Goal: Task Accomplishment & Management: Complete application form

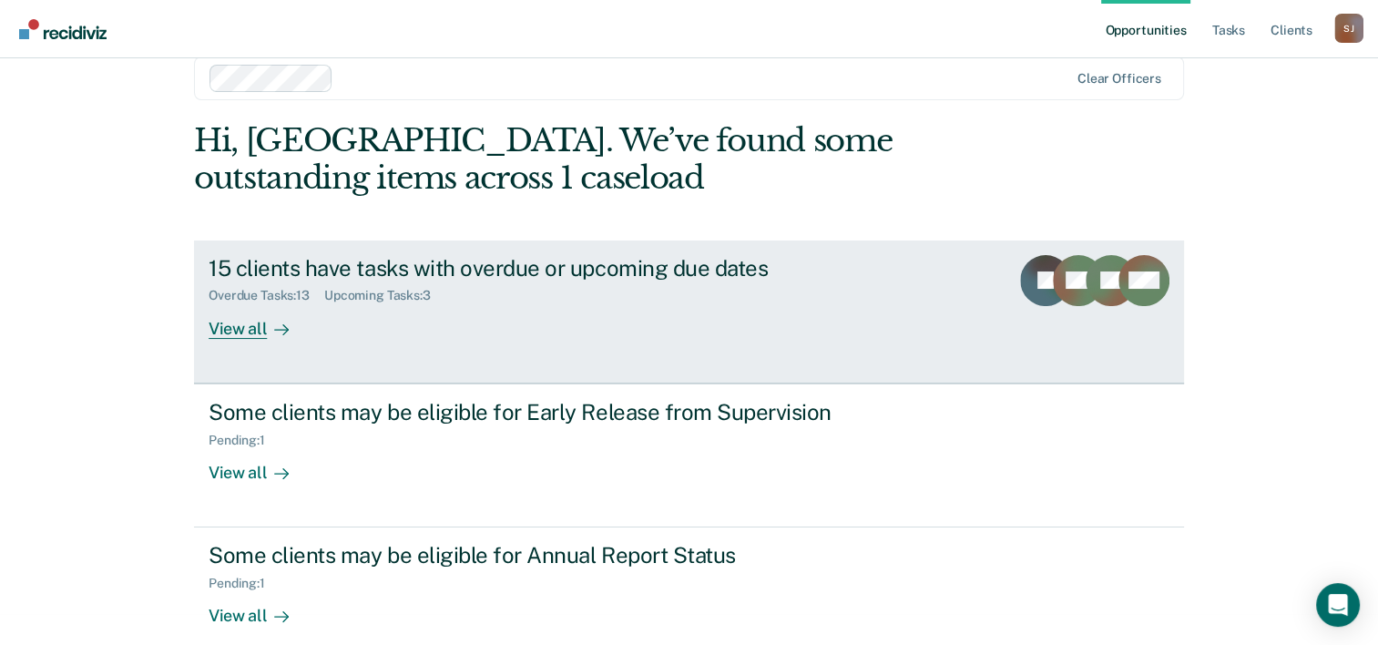
scroll to position [56, 0]
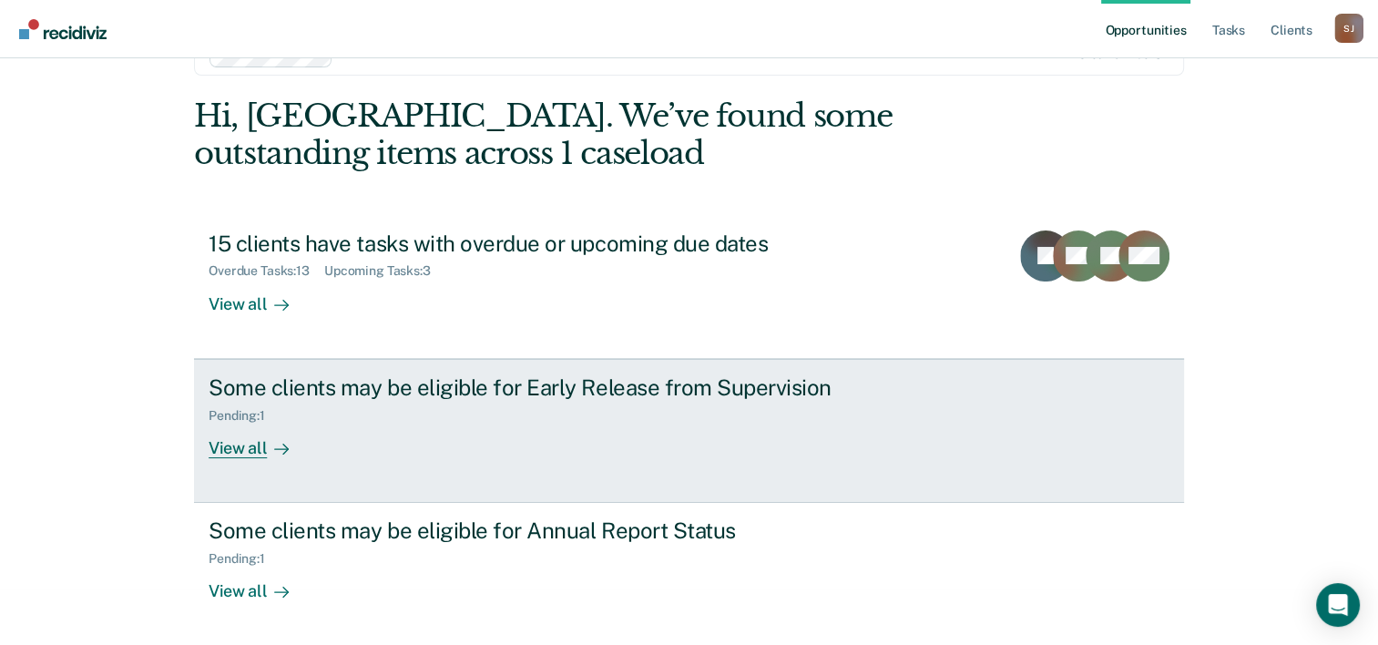
click at [600, 393] on div "Some clients may be eligible for Early Release from Supervision" at bounding box center [528, 387] width 639 height 26
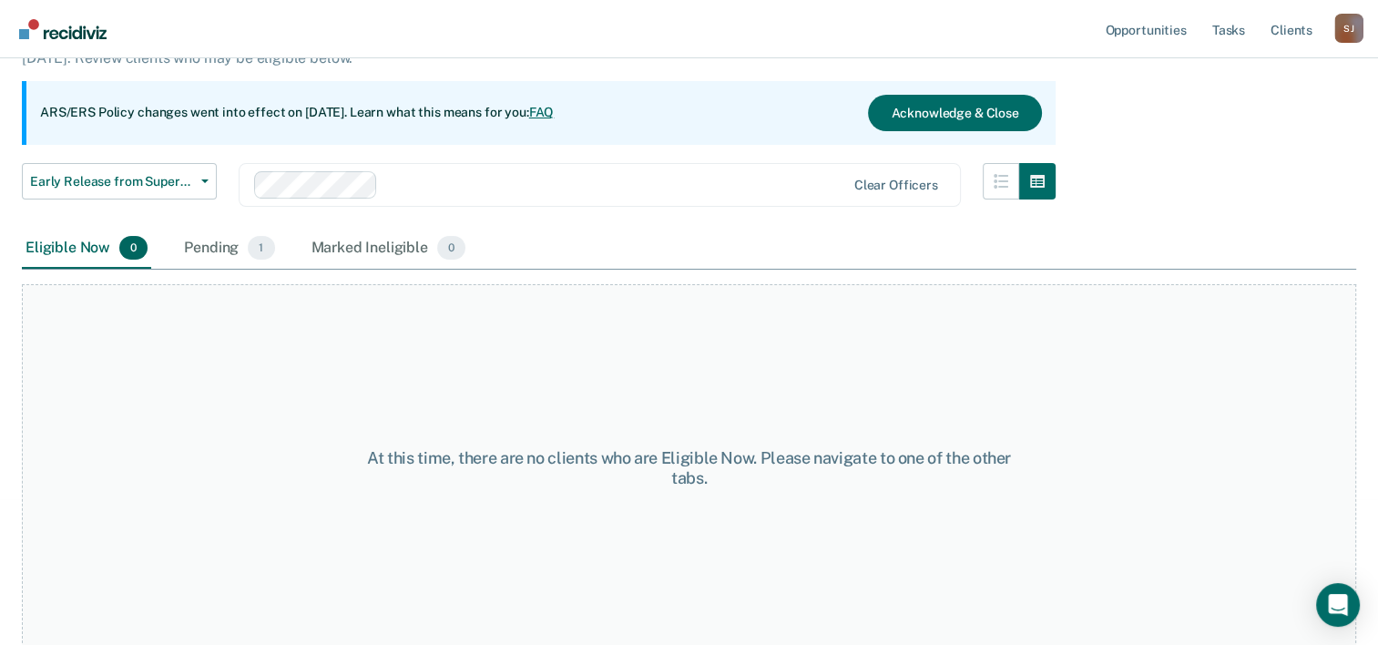
scroll to position [151, 0]
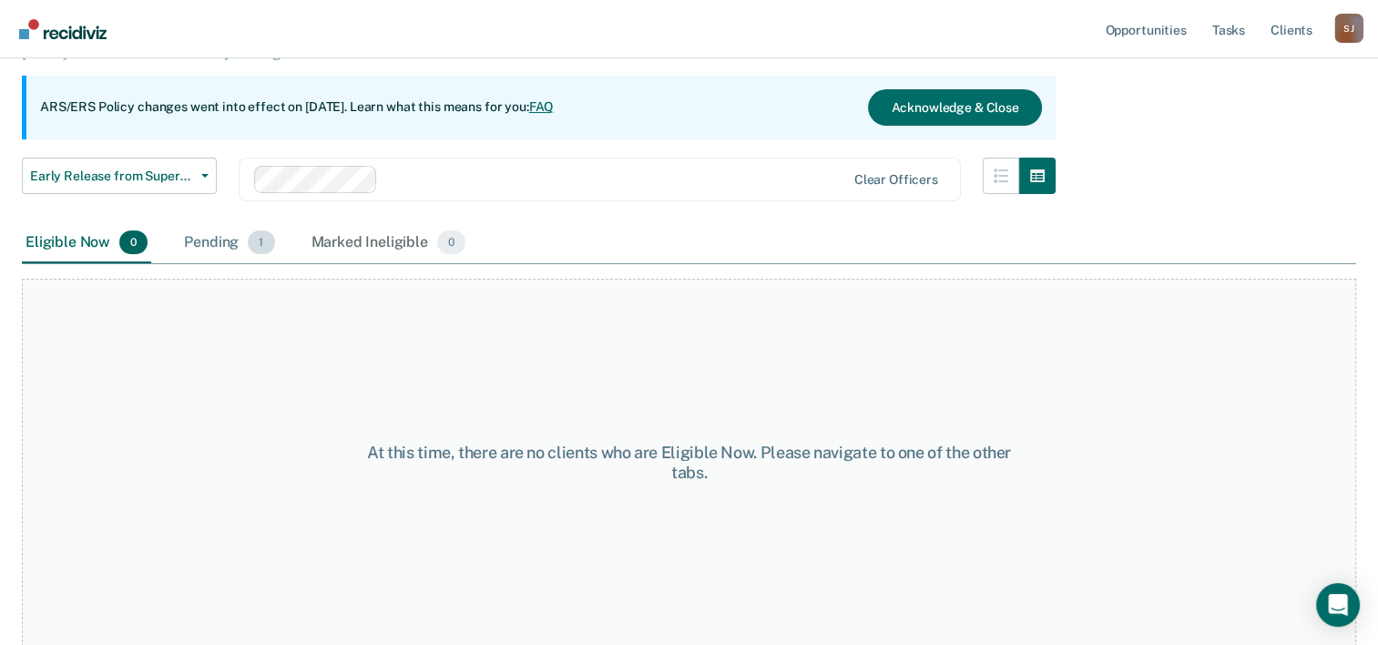
click at [226, 240] on div "Pending 1" at bounding box center [228, 243] width 97 height 40
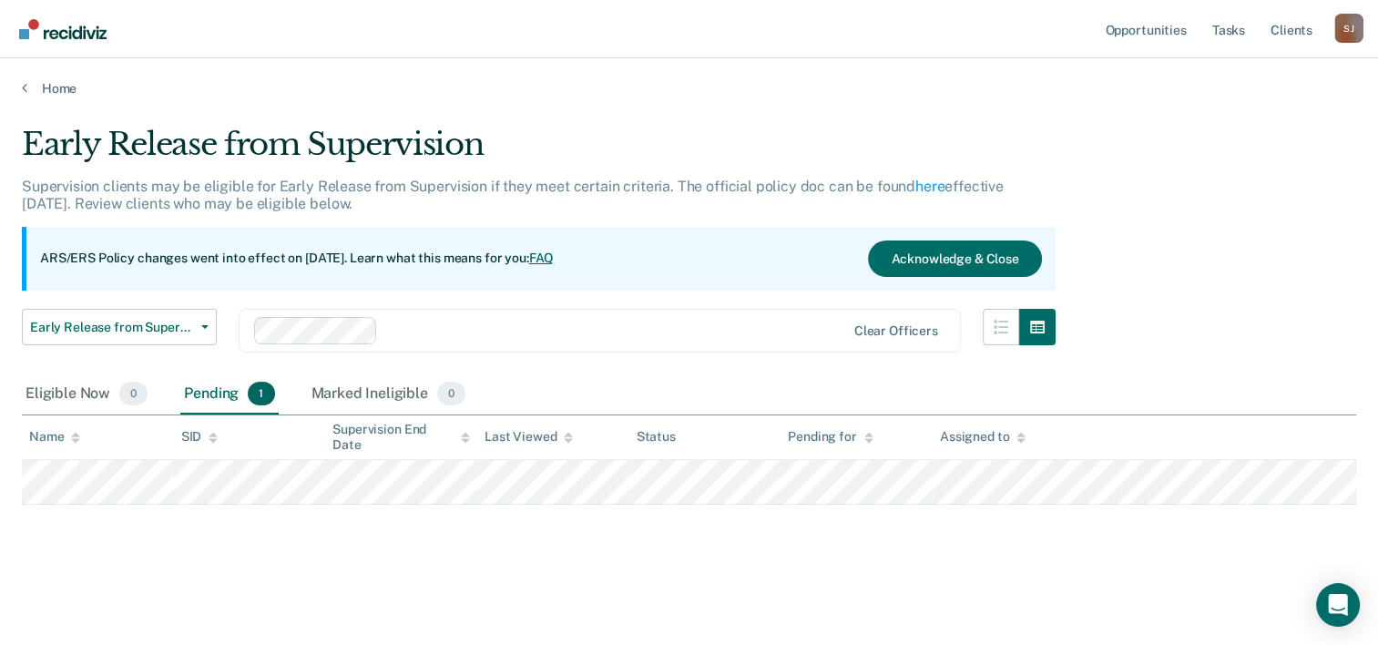
scroll to position [0, 0]
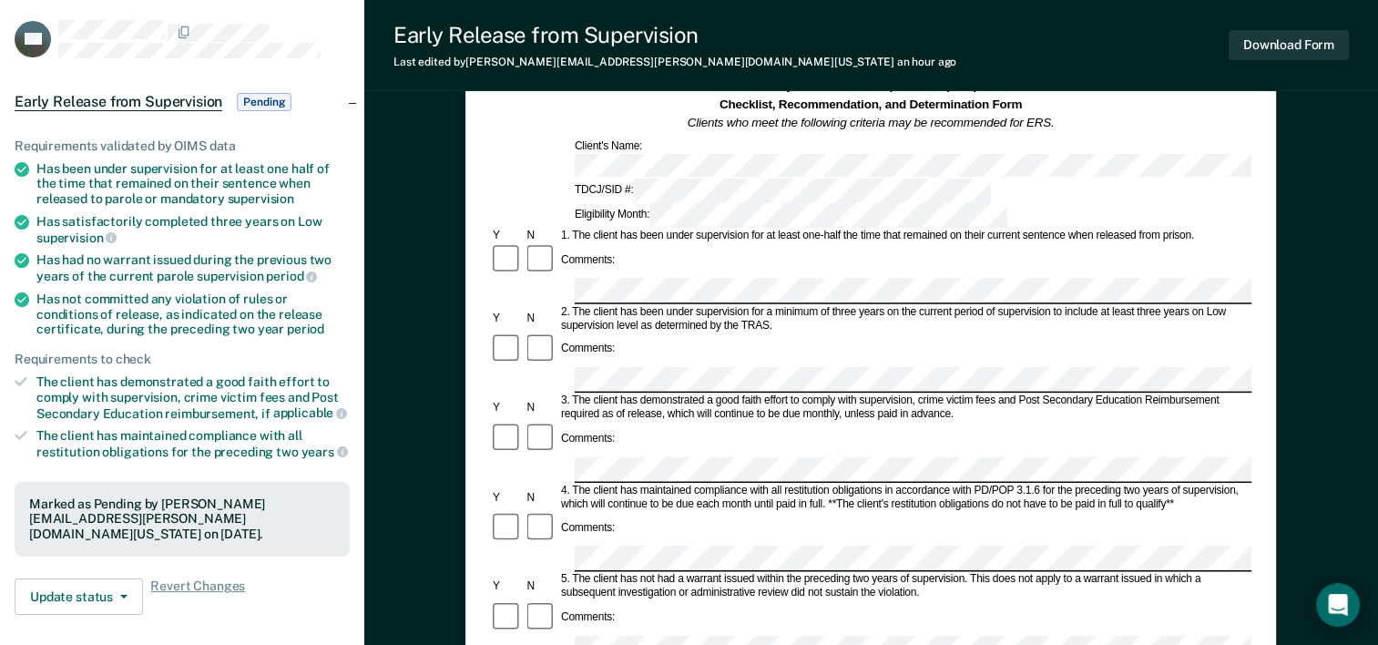
scroll to position [66, 0]
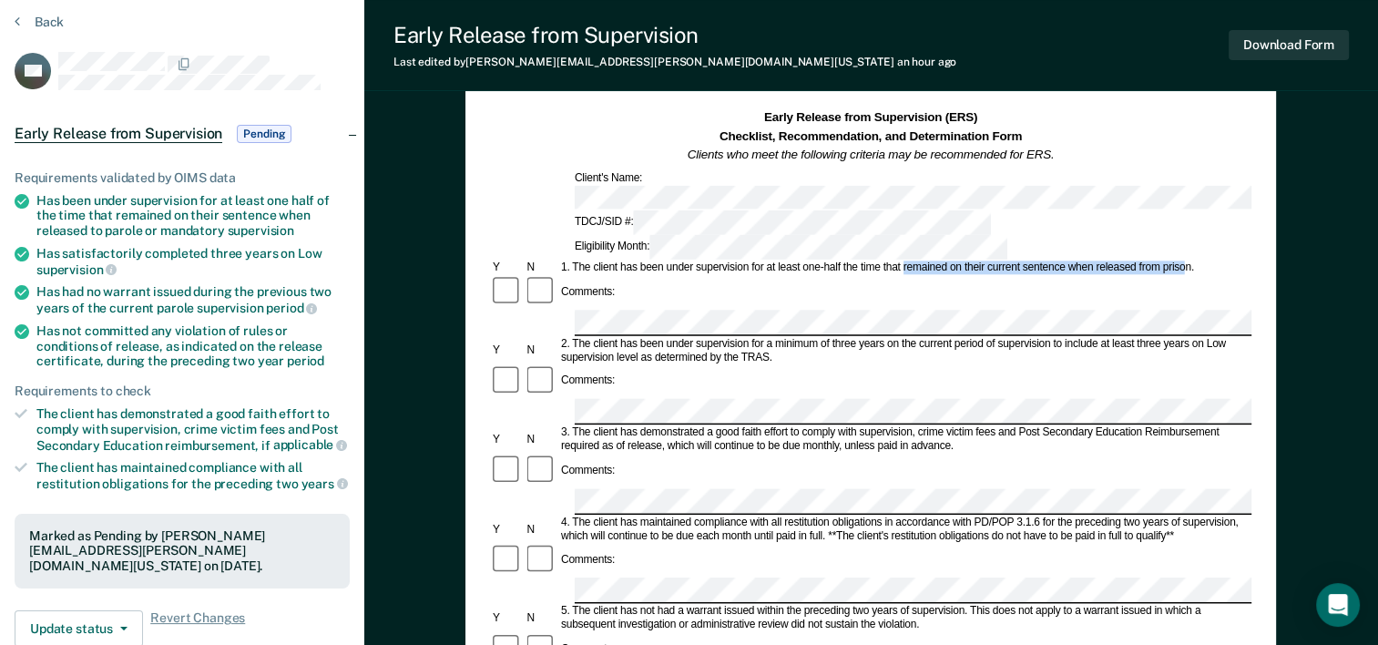
drag, startPoint x: 904, startPoint y: 208, endPoint x: 1188, endPoint y: 213, distance: 284.3
click at [1188, 261] on div "1. The client has been under supervision for at least one-half the time that re…" at bounding box center [904, 268] width 693 height 14
drag, startPoint x: 1188, startPoint y: 213, endPoint x: 1162, endPoint y: 212, distance: 25.5
copy div "remained on their current sentence when released from priso"
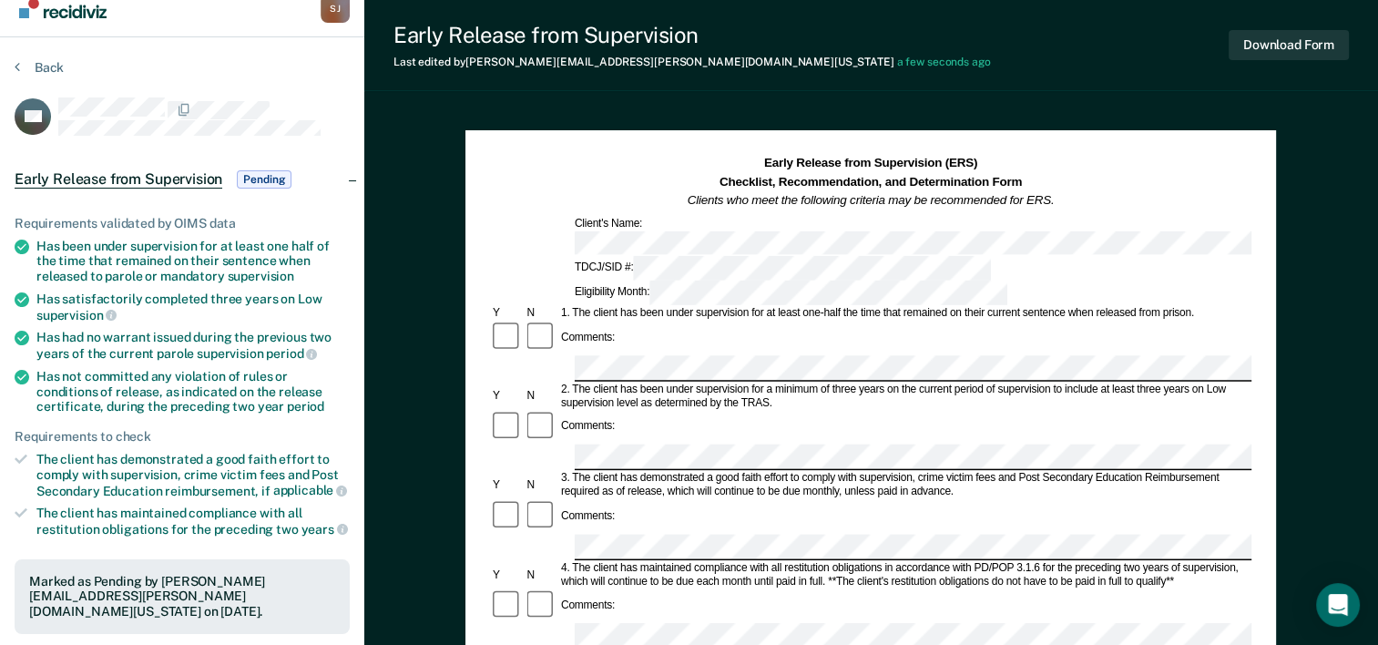
scroll to position [0, 0]
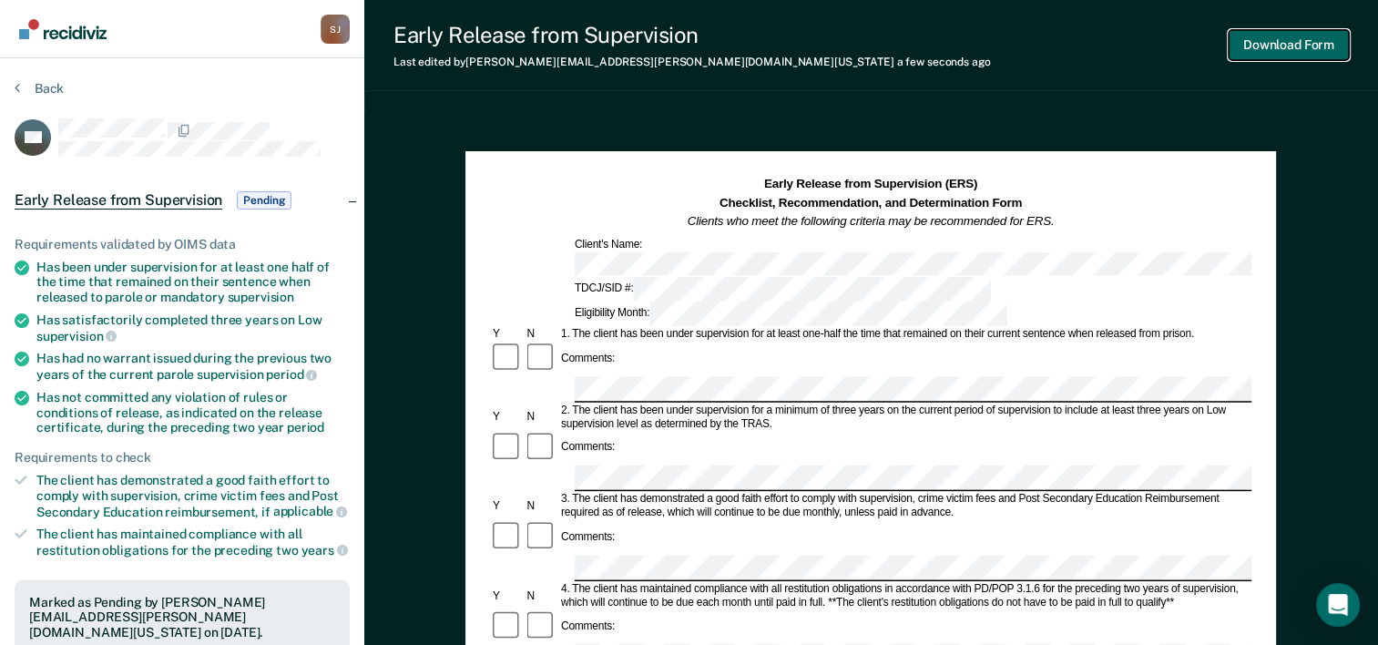
click at [1268, 47] on button "Download Form" at bounding box center [1289, 45] width 120 height 30
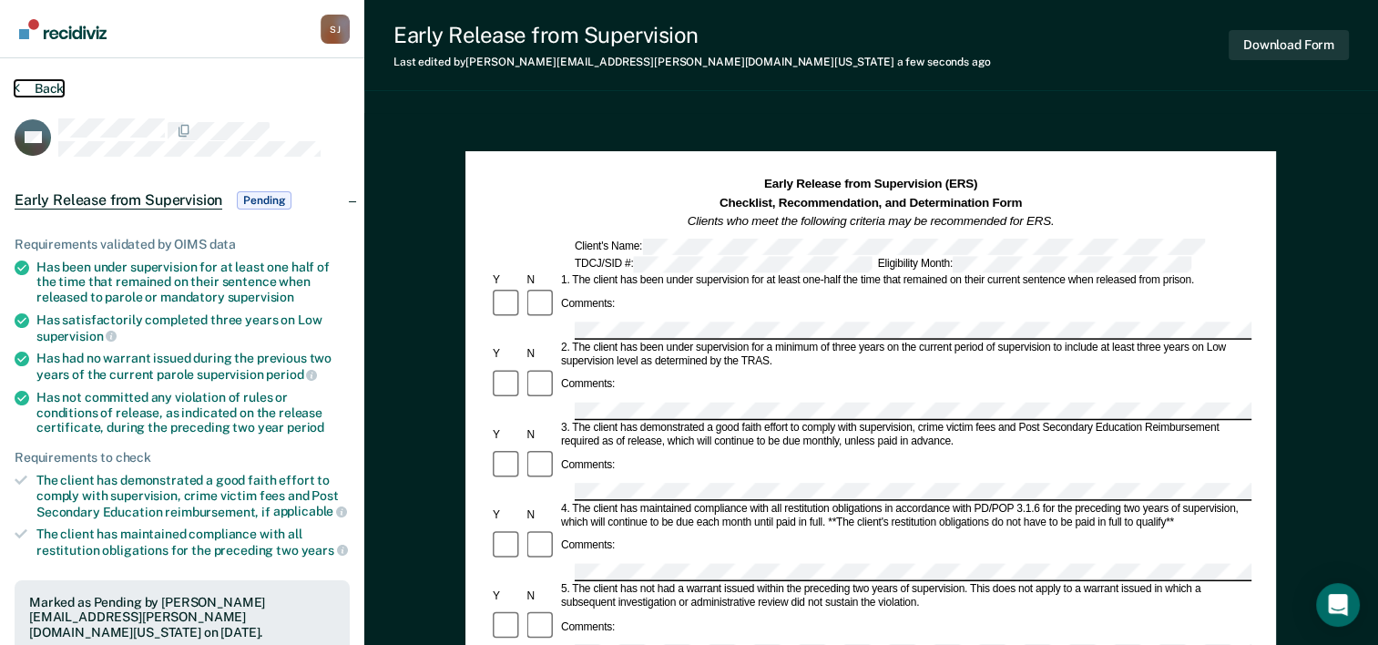
click at [50, 89] on button "Back" at bounding box center [39, 88] width 49 height 16
